Goal: Information Seeking & Learning: Find specific fact

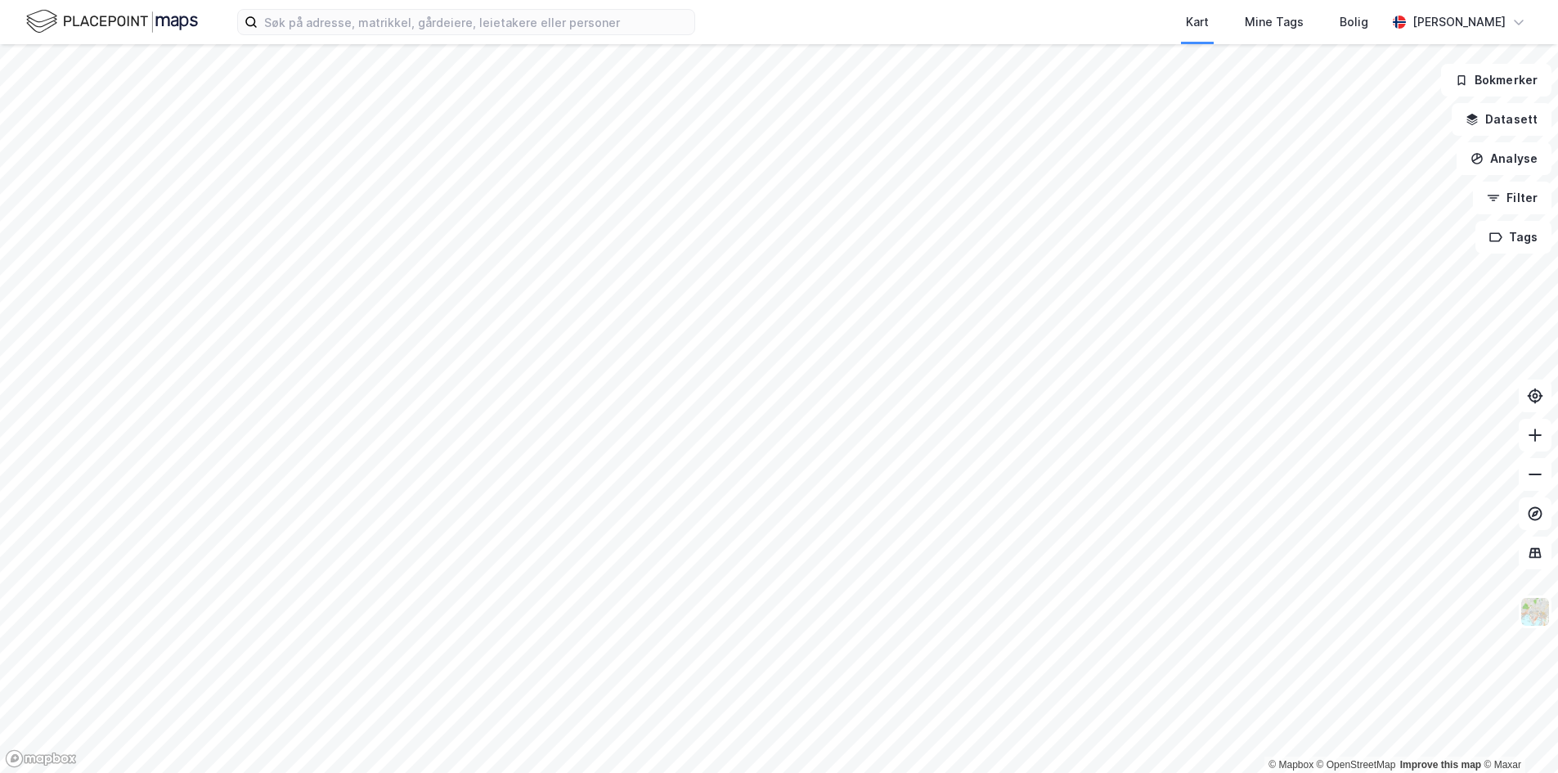
click at [535, 8] on div "Kart Mine Tags Bolig [PERSON_NAME]" at bounding box center [779, 22] width 1558 height 44
click at [527, 16] on input at bounding box center [476, 22] width 437 height 25
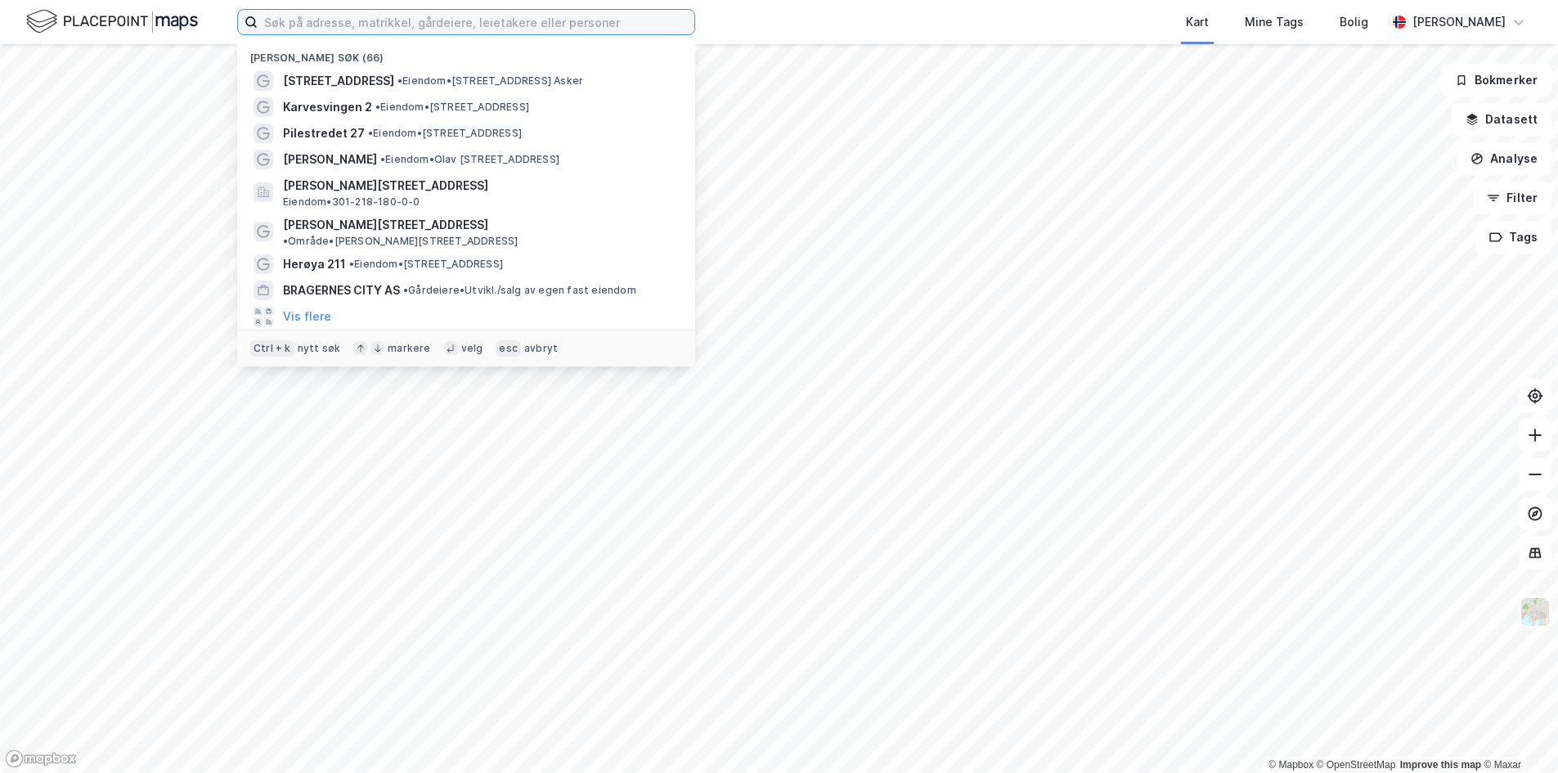
paste input "Mosseveien 6"
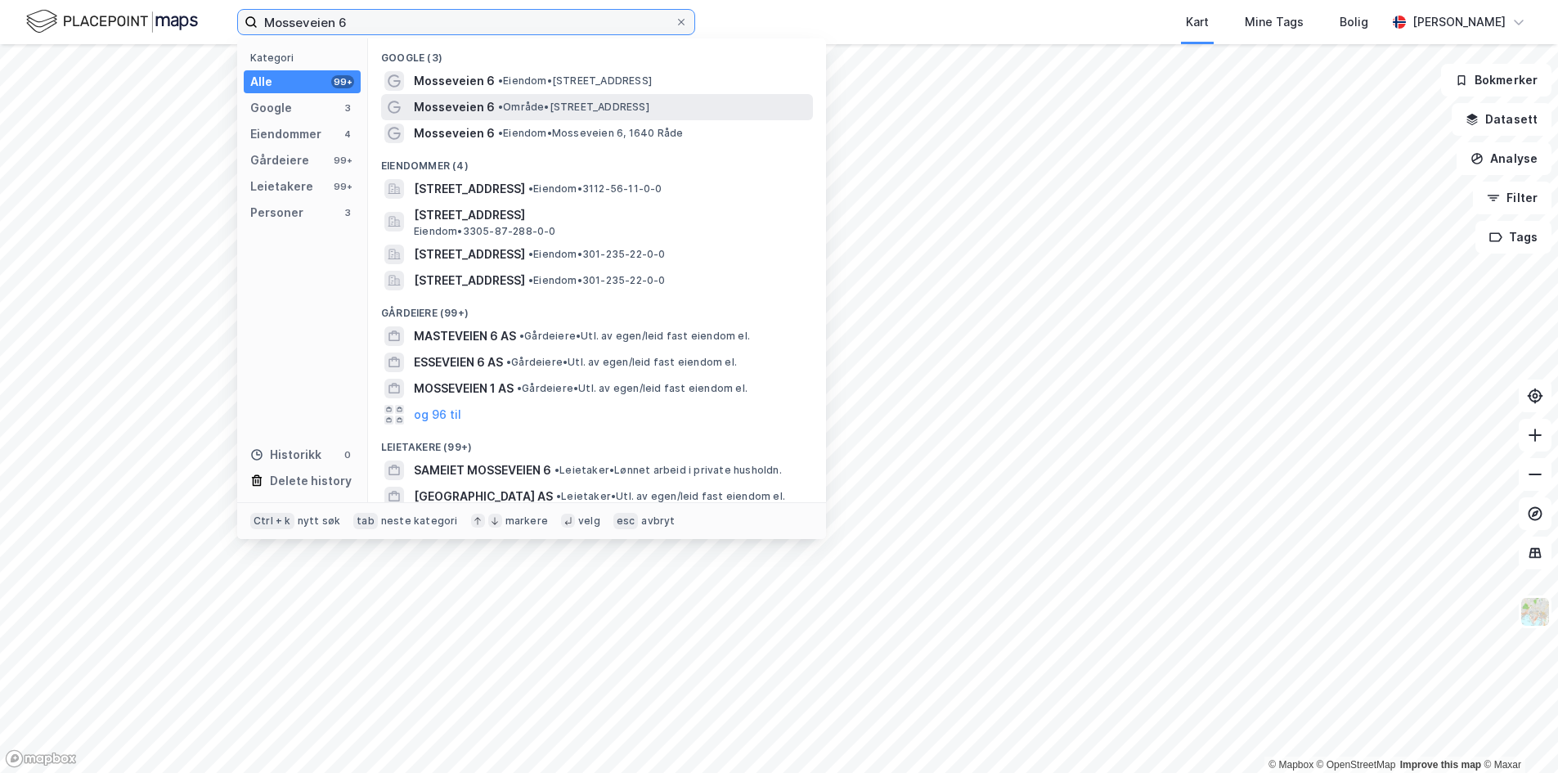
type input "Mosseveien 6"
click at [475, 109] on span "Mosseveien 6" at bounding box center [454, 107] width 81 height 20
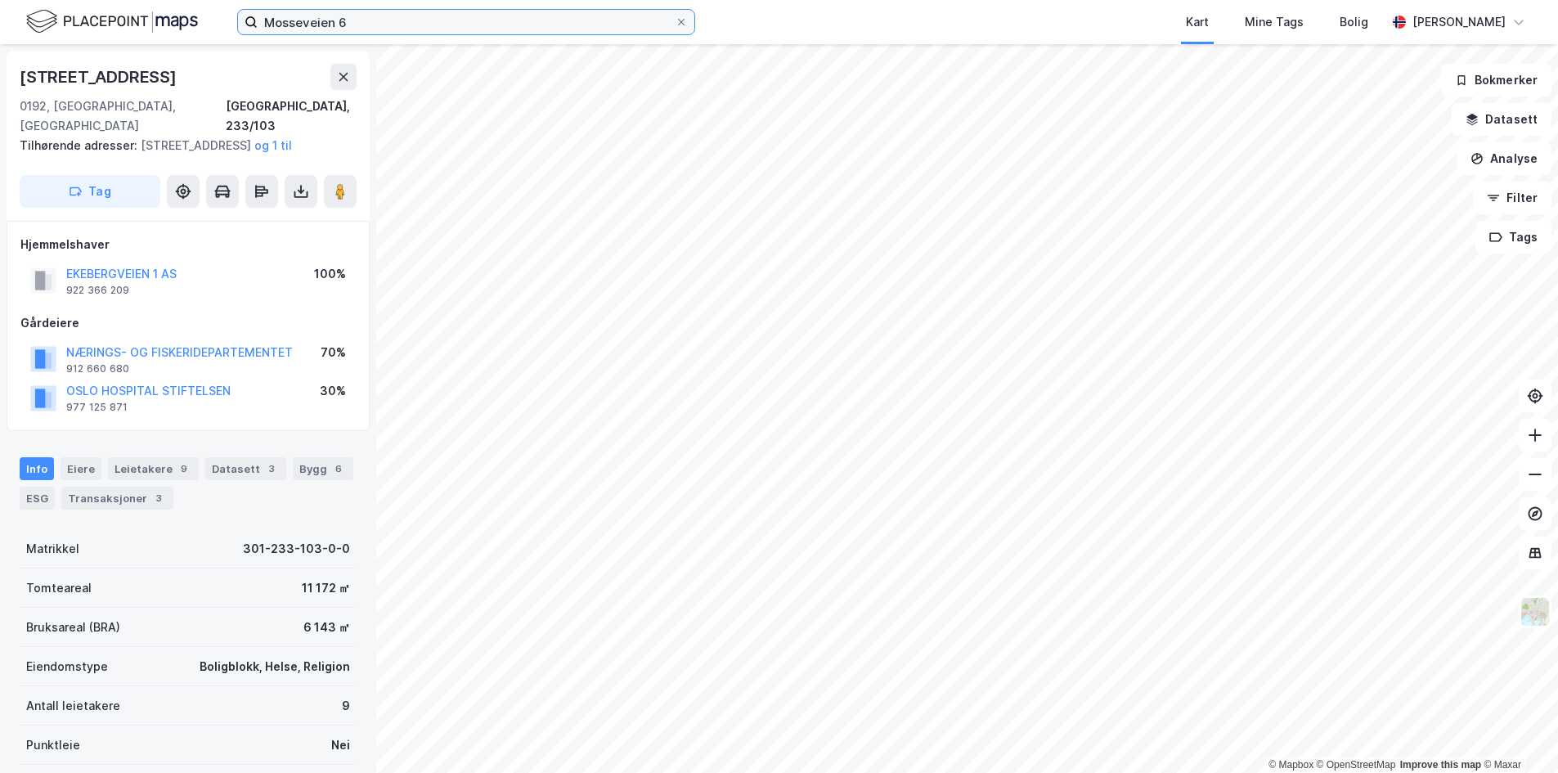
click at [396, 27] on input "Mosseveien 6" at bounding box center [466, 22] width 417 height 25
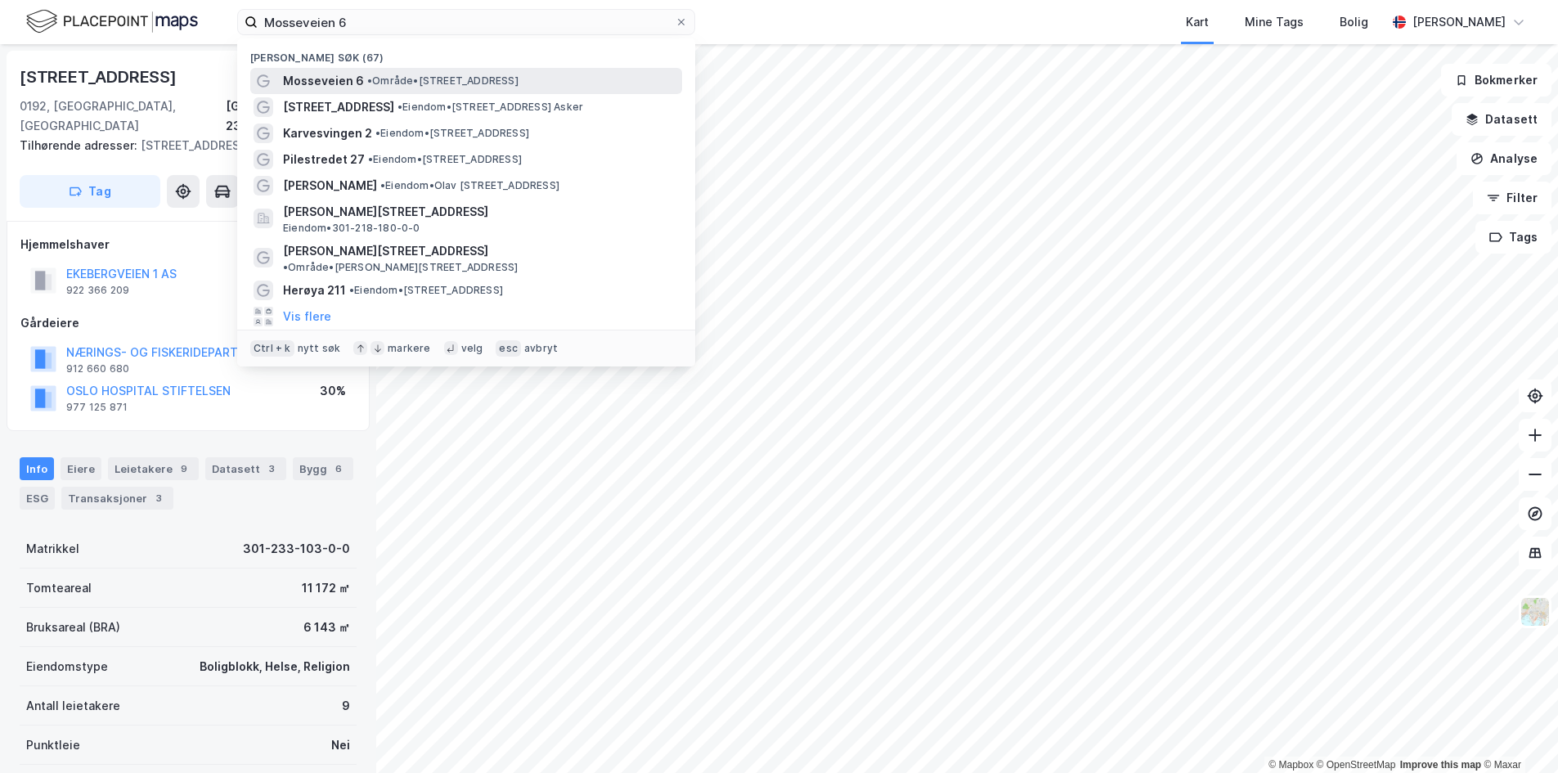
click at [308, 78] on span "Mosseveien 6" at bounding box center [323, 81] width 81 height 20
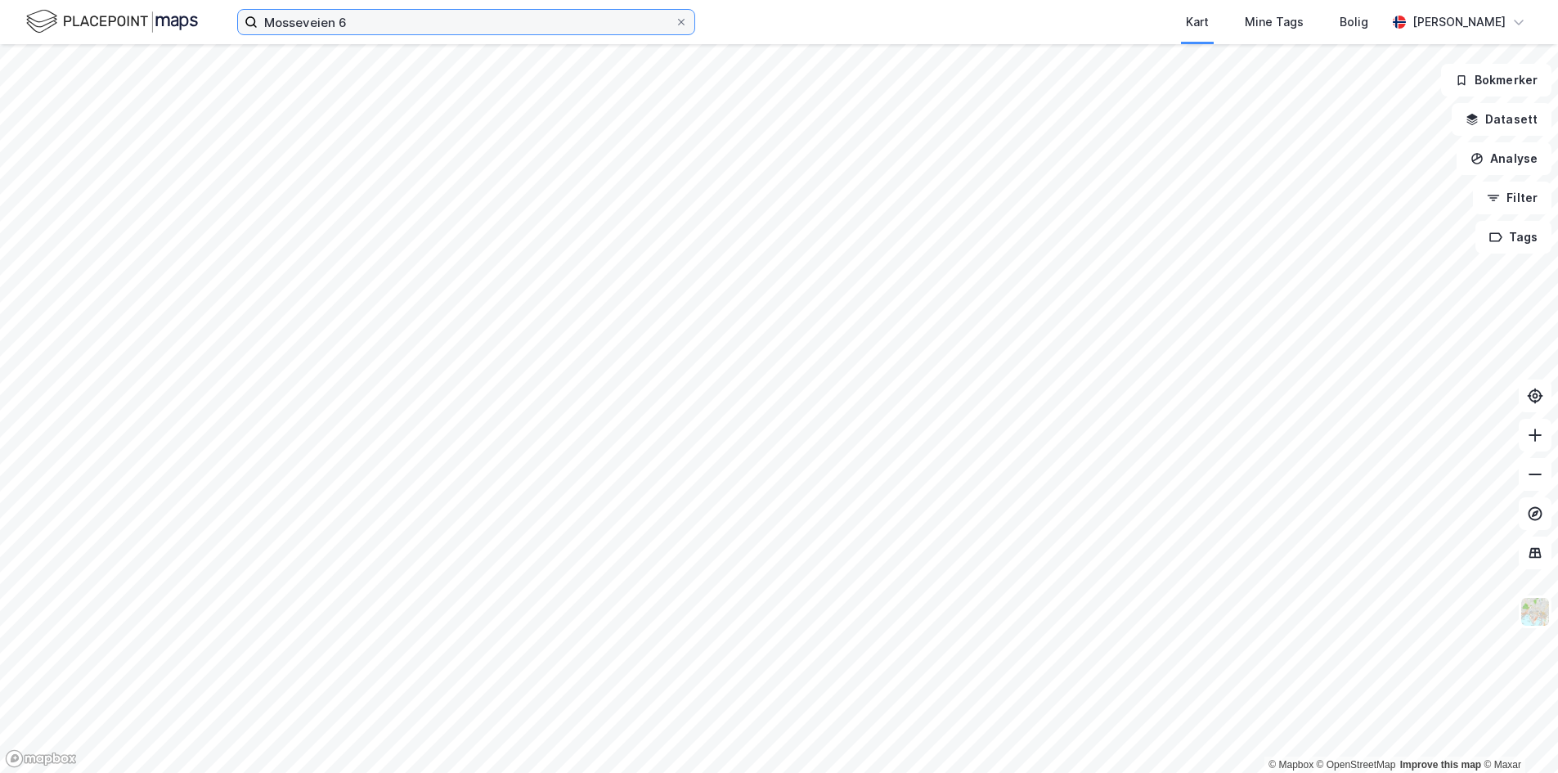
click at [393, 25] on input "Mosseveien 6" at bounding box center [466, 22] width 417 height 25
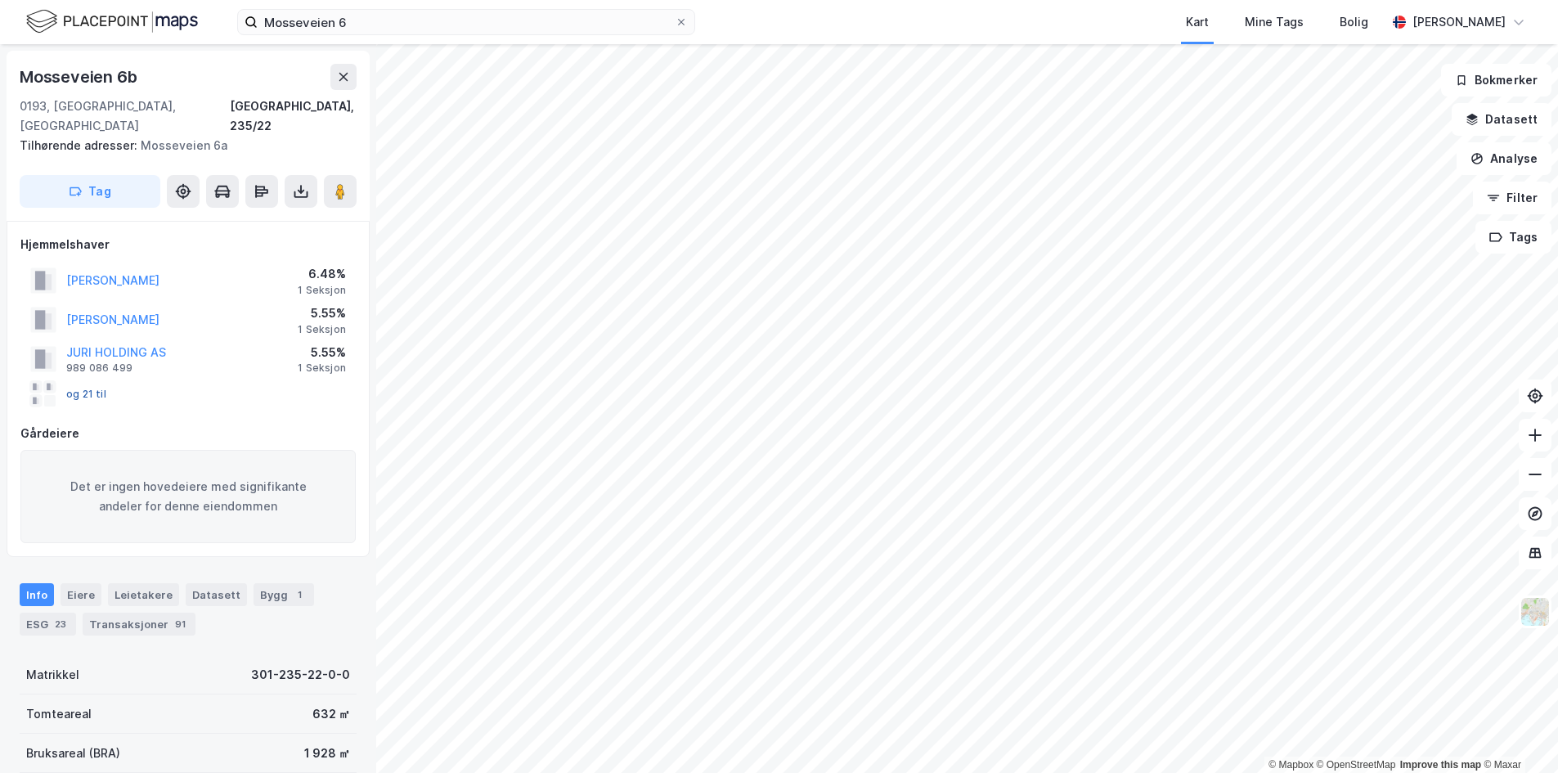
click at [0, 0] on button "og 21 til" at bounding box center [0, 0] width 0 height 0
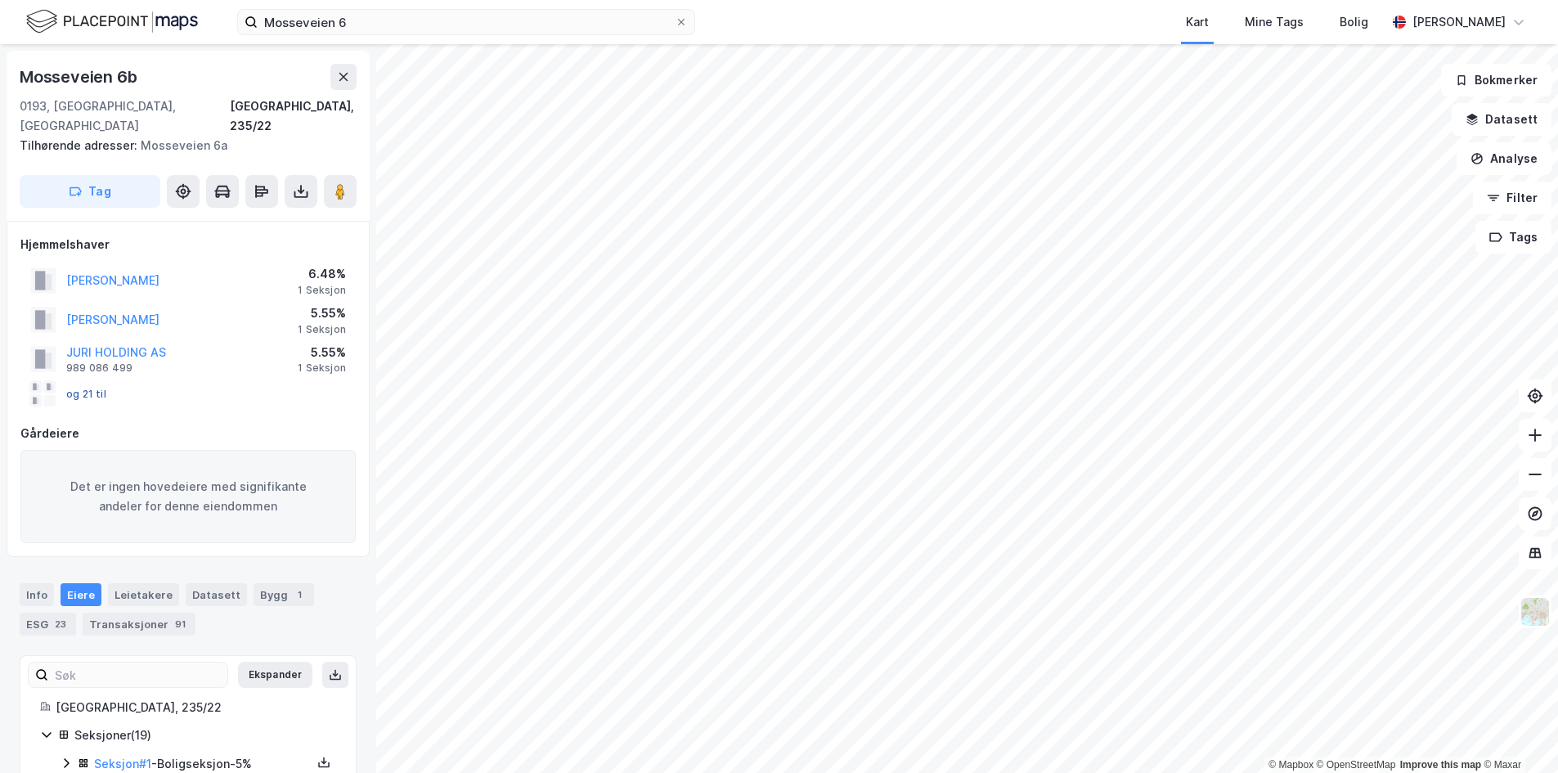
click at [0, 0] on button "og 21 til" at bounding box center [0, 0] width 0 height 0
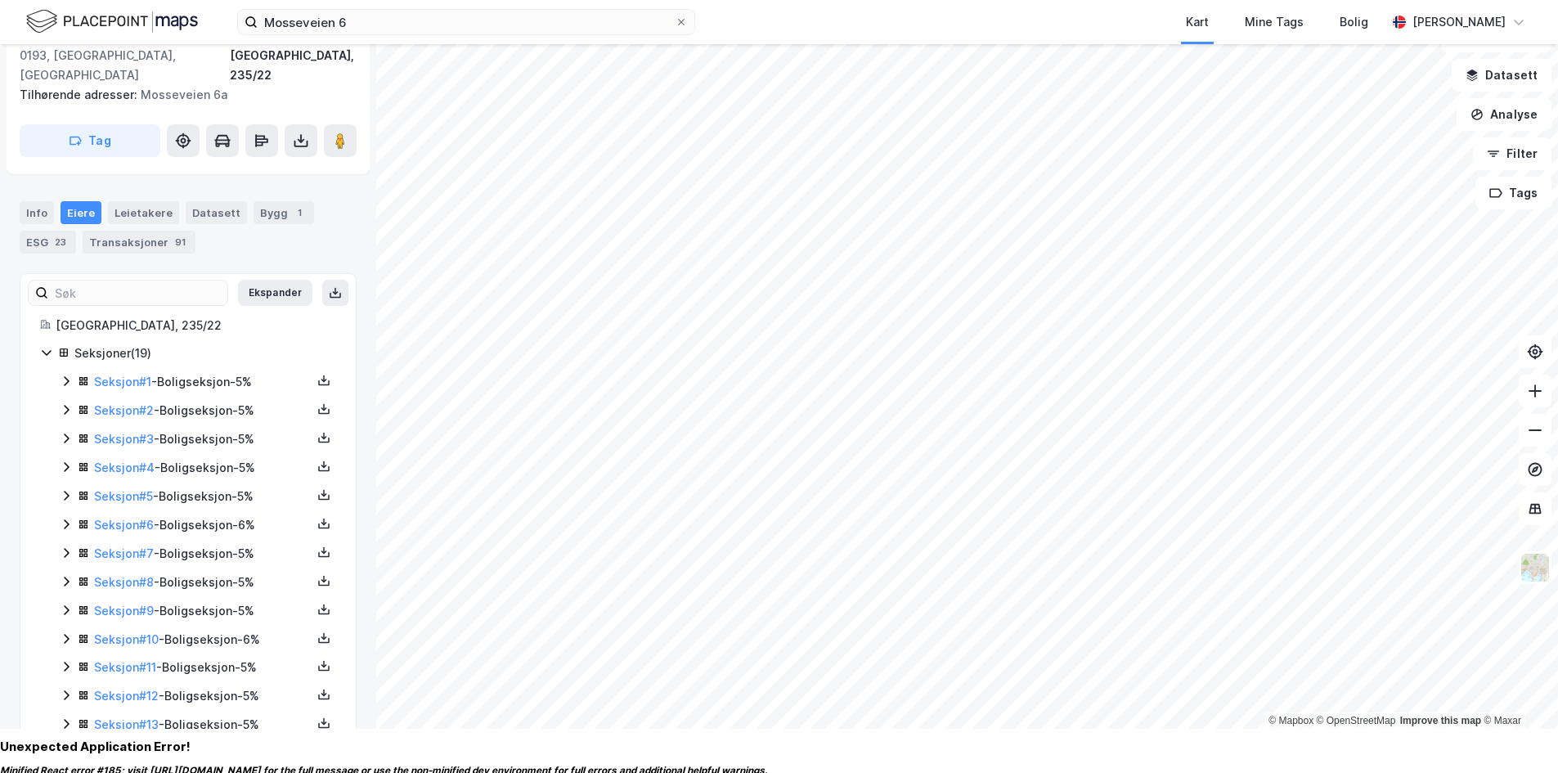
click at [44, 323] on div "[GEOGRAPHIC_DATA], 235/22 Seksjoner ( 19 ) Seksjon # 1 - Boligseksjon - 5% Seks…" at bounding box center [188, 611] width 296 height 591
click at [46, 346] on icon at bounding box center [46, 352] width 13 height 13
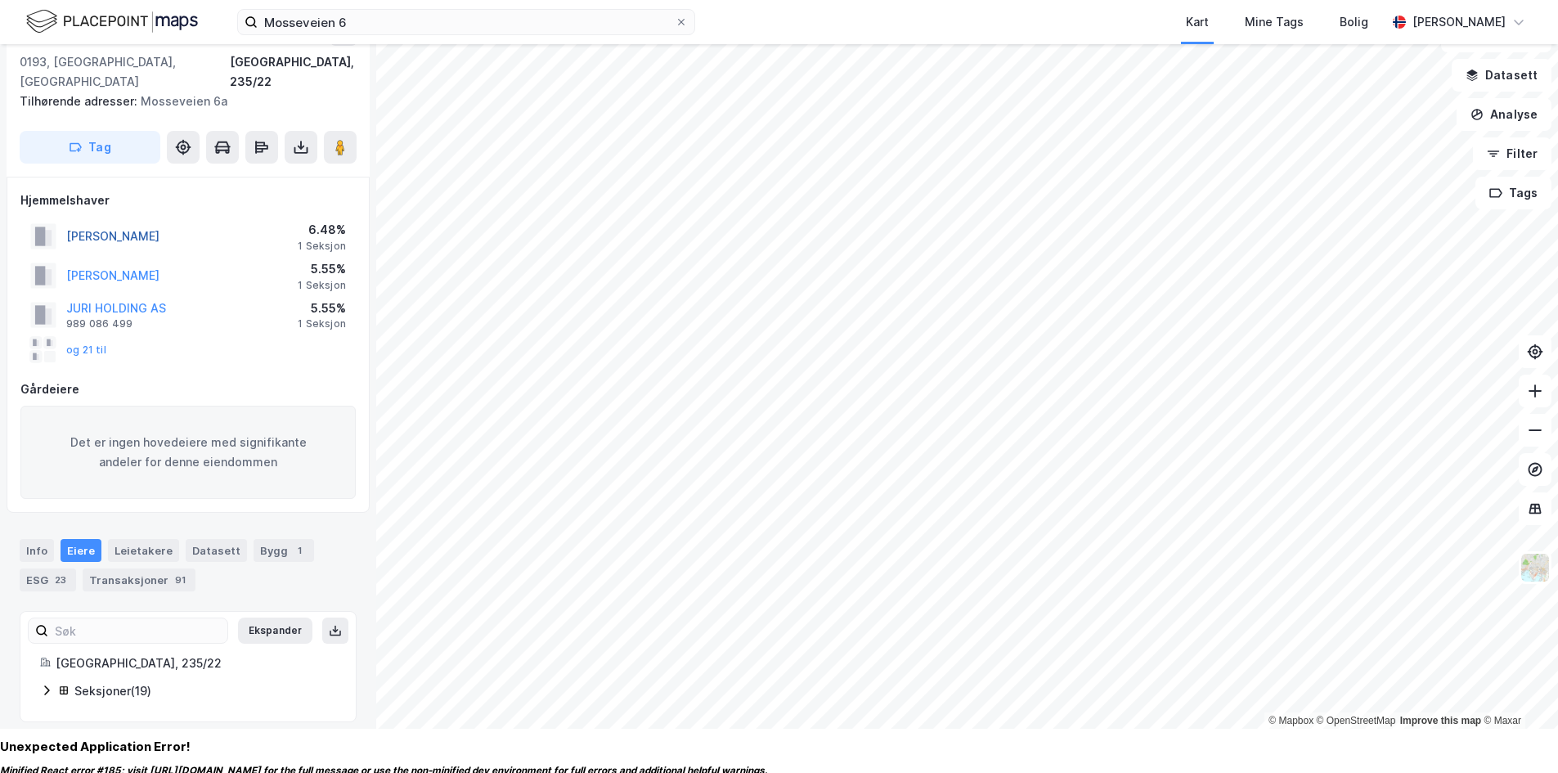
click at [0, 0] on button "[PERSON_NAME]" at bounding box center [0, 0] width 0 height 0
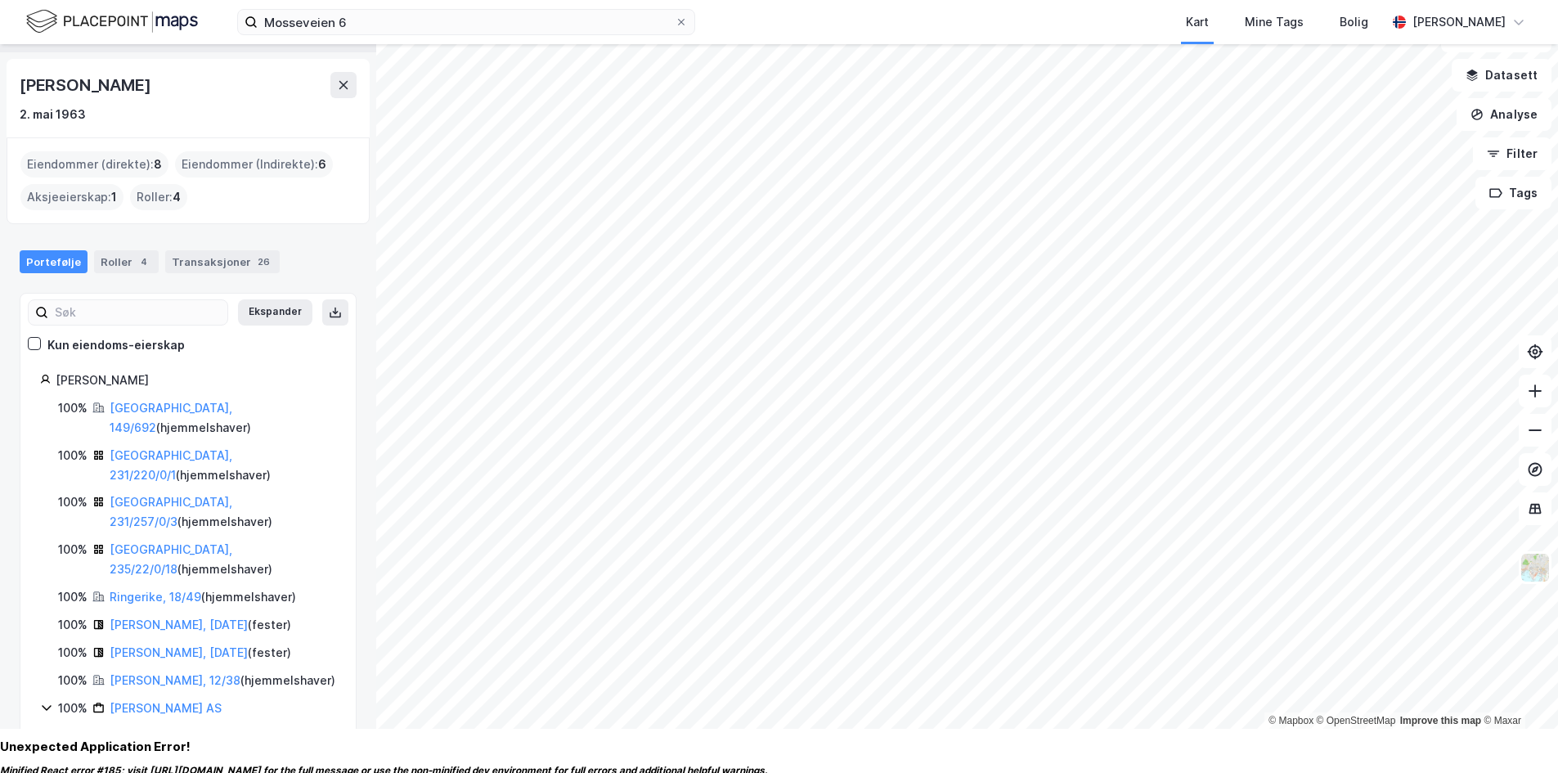
drag, startPoint x: 187, startPoint y: 88, endPoint x: 3, endPoint y: 92, distance: 184.1
click at [3, 92] on div "Mosseveien 6b Person [PERSON_NAME] [PERSON_NAME] [DATE] Eiendommer (direkte) : …" at bounding box center [188, 364] width 376 height 729
copy div "[PERSON_NAME]"
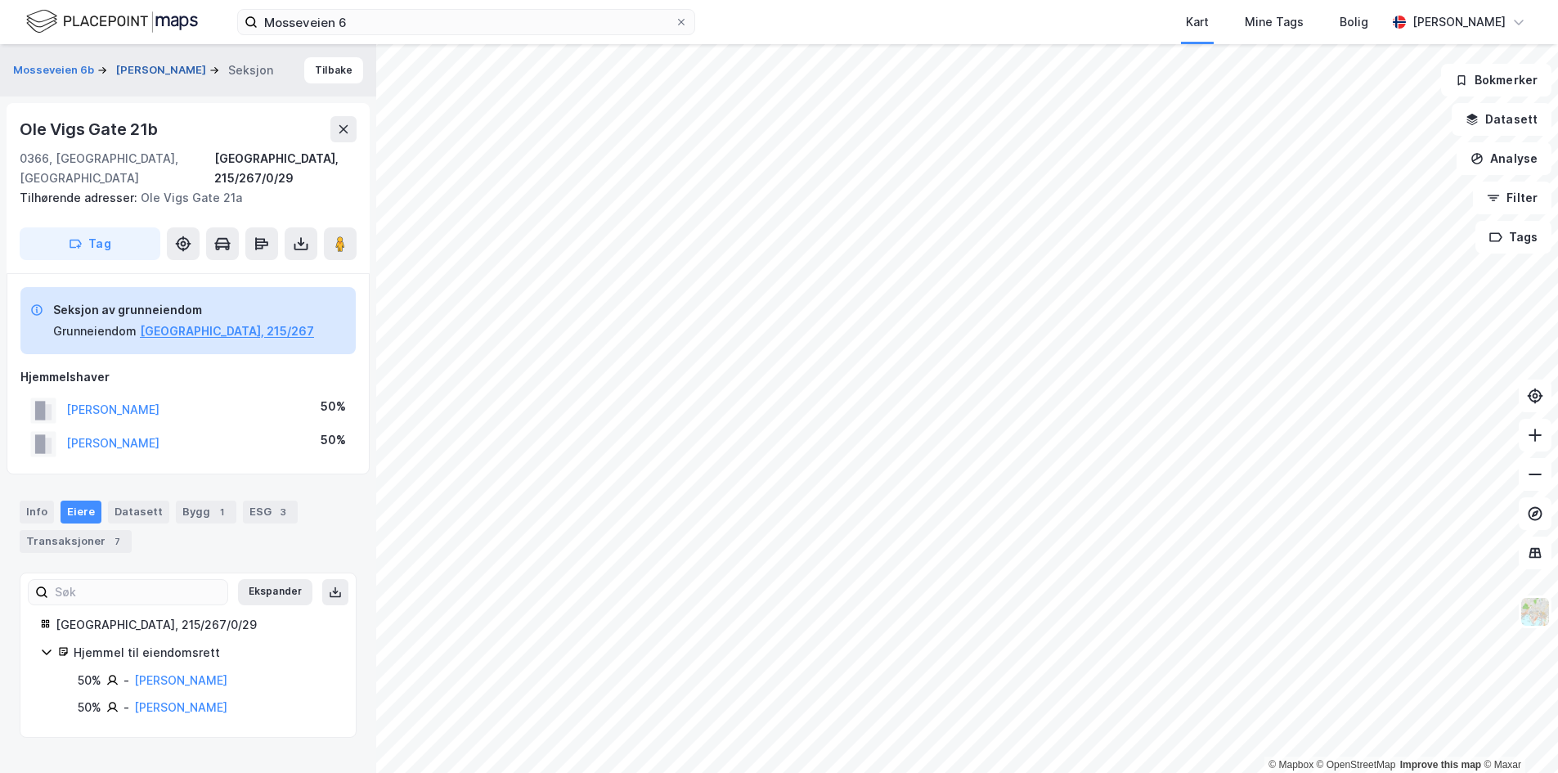
click at [186, 62] on button "[PERSON_NAME]" at bounding box center [162, 70] width 93 height 16
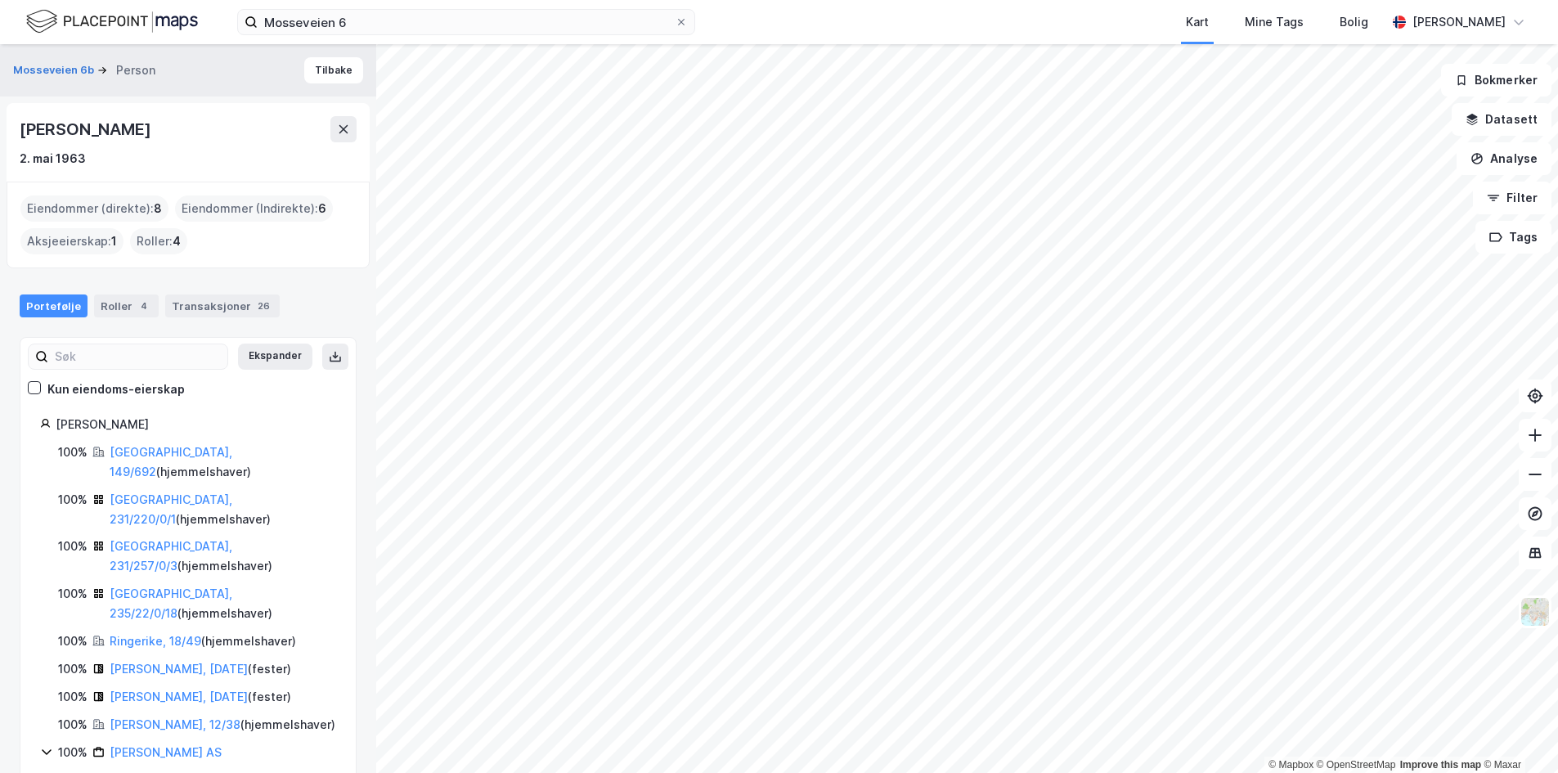
drag, startPoint x: 191, startPoint y: 128, endPoint x: 11, endPoint y: 129, distance: 179.2
click at [11, 129] on div "[PERSON_NAME] [DATE]" at bounding box center [188, 142] width 363 height 79
copy div "[PERSON_NAME]"
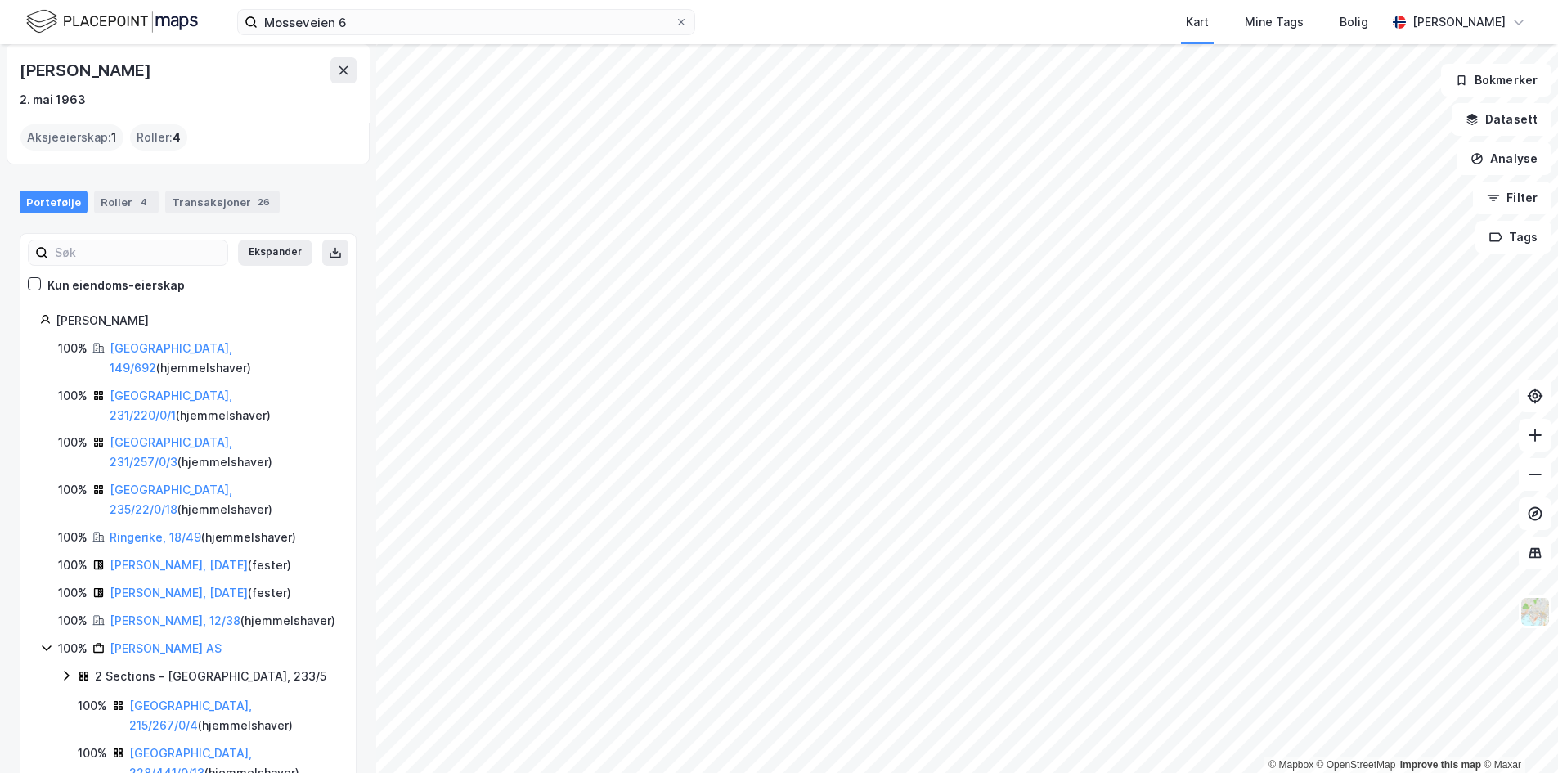
scroll to position [139, 0]
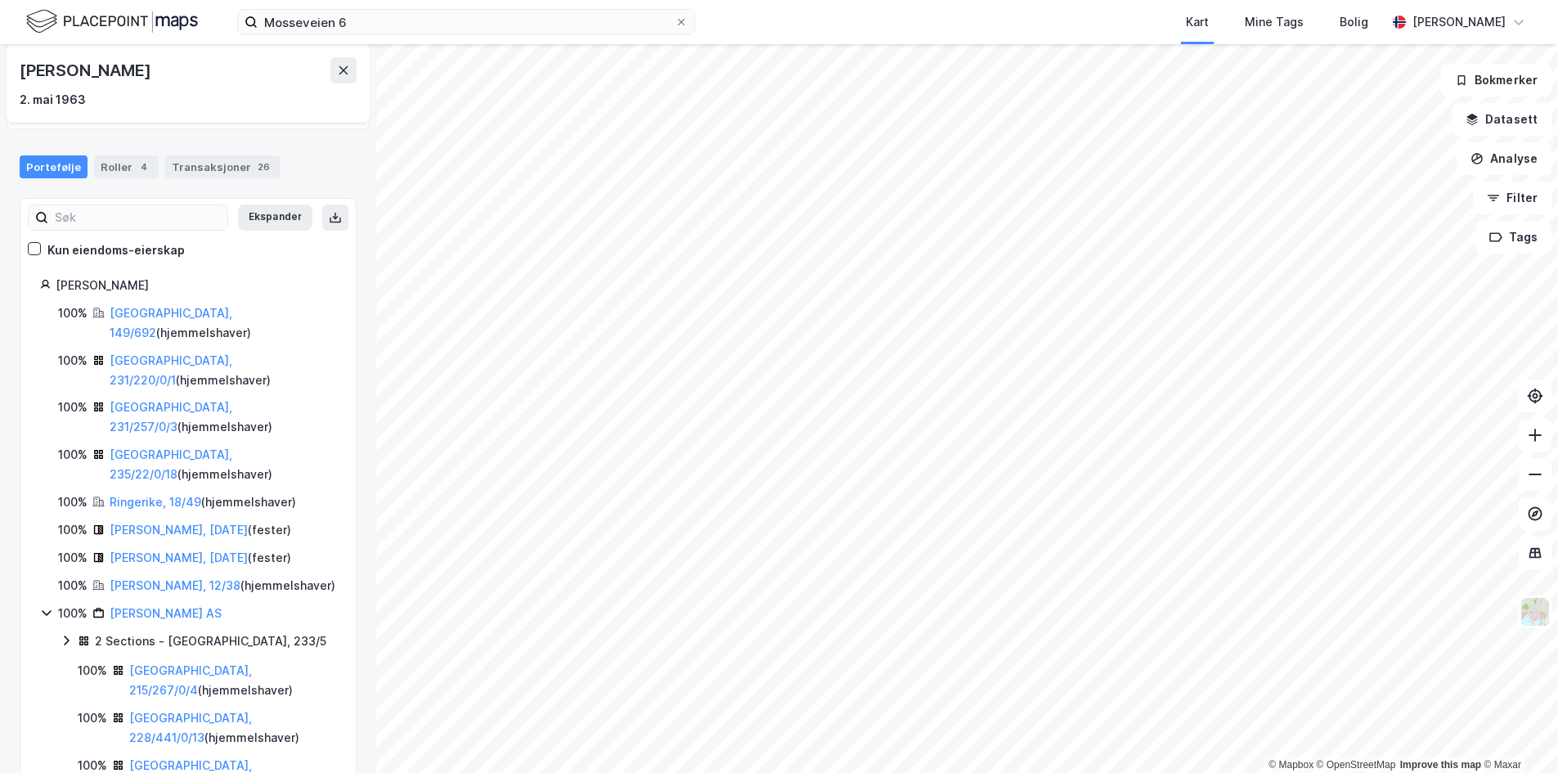
click at [238, 88] on div "[PERSON_NAME] [DATE]" at bounding box center [188, 83] width 337 height 52
drag, startPoint x: 191, startPoint y: 80, endPoint x: 0, endPoint y: 74, distance: 190.7
click at [0, 74] on div "Mosseveien 6b Person [PERSON_NAME] [PERSON_NAME] [DATE] Eiendommer (direkte) : …" at bounding box center [188, 408] width 376 height 729
click at [218, 83] on div "[PERSON_NAME] [DATE]" at bounding box center [188, 83] width 337 height 52
drag, startPoint x: 146, startPoint y: 70, endPoint x: 1, endPoint y: 70, distance: 144.8
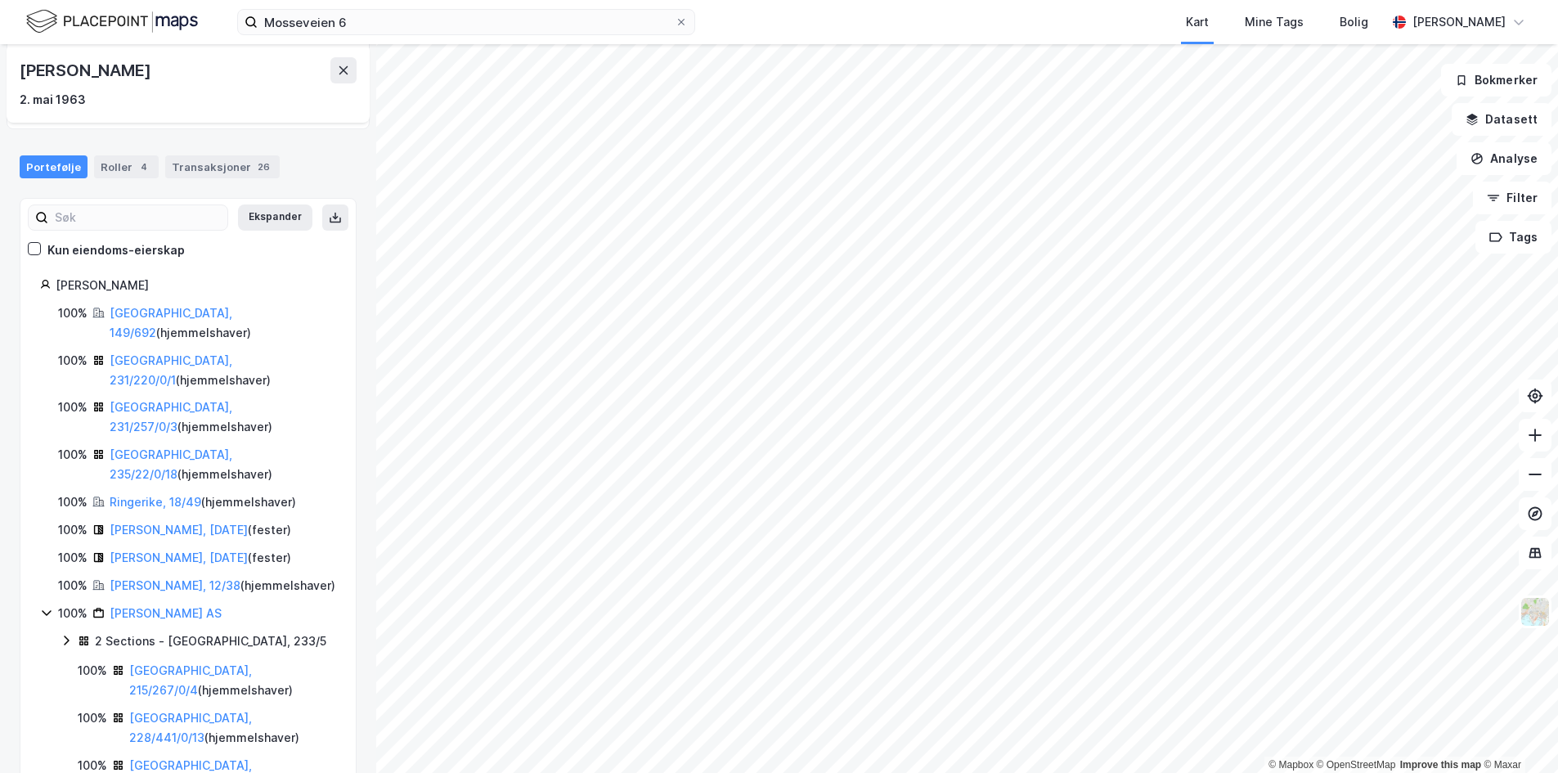
click at [1, 70] on div "Mosseveien 6b Person [PERSON_NAME] [PERSON_NAME] [DATE] Eiendommer (direkte) : …" at bounding box center [188, 408] width 376 height 729
click at [154, 79] on div "[PERSON_NAME]" at bounding box center [87, 70] width 134 height 26
drag, startPoint x: 180, startPoint y: 73, endPoint x: 21, endPoint y: 65, distance: 158.9
click at [21, 65] on div "[PERSON_NAME]" at bounding box center [87, 70] width 134 height 26
copy div "[PERSON_NAME]"
